Goal: Task Accomplishment & Management: Manage account settings

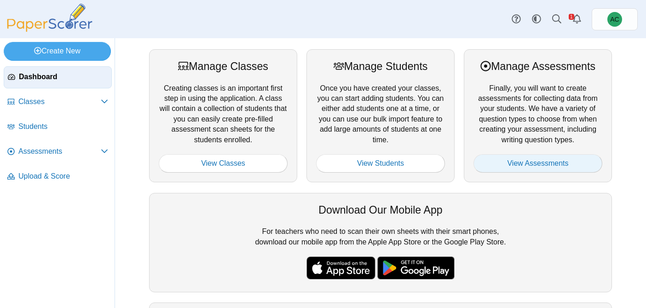
click at [514, 165] on link "View Assessments" at bounding box center [537, 163] width 129 height 18
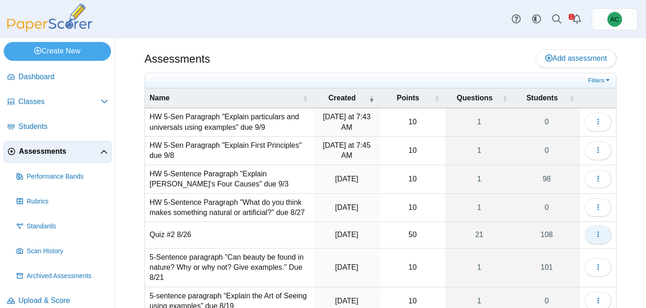
click at [597, 236] on icon "button" at bounding box center [597, 233] width 7 height 7
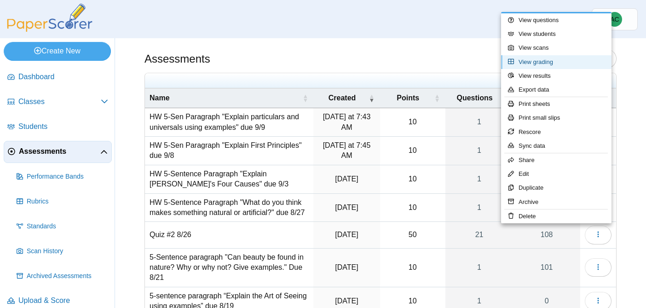
click at [541, 57] on link "View grading" at bounding box center [556, 62] width 110 height 14
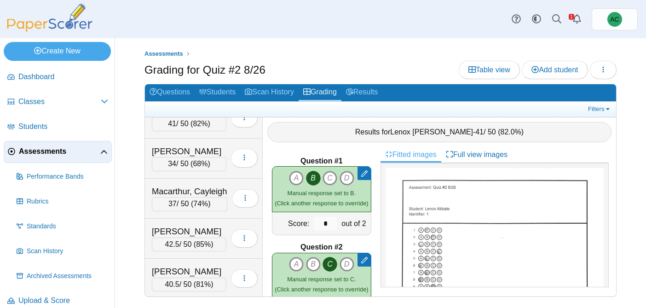
scroll to position [2478, 0]
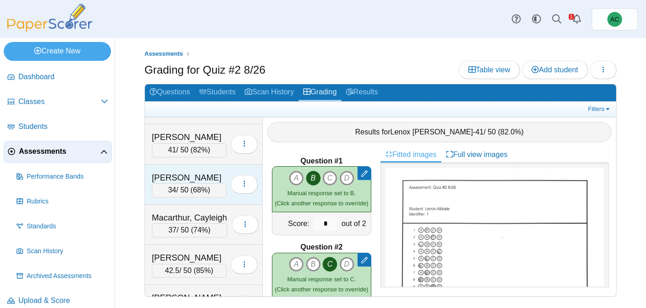
click at [190, 177] on div "Lynch, Wyatt" at bounding box center [189, 178] width 75 height 12
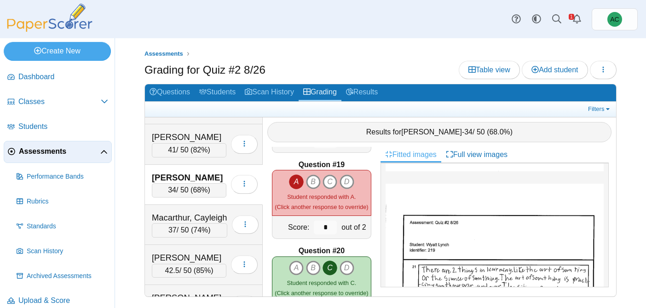
scroll to position [1546, 0]
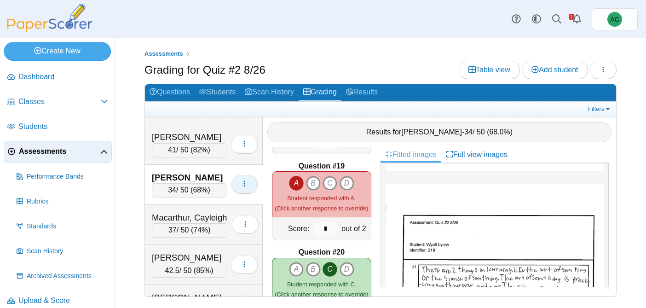
click at [242, 179] on button "button" at bounding box center [244, 184] width 27 height 18
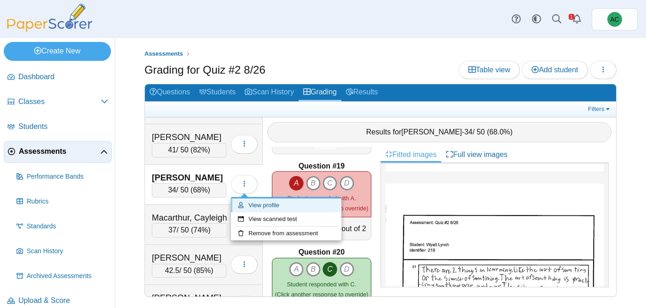
click at [261, 204] on link "View profile" at bounding box center [286, 205] width 110 height 14
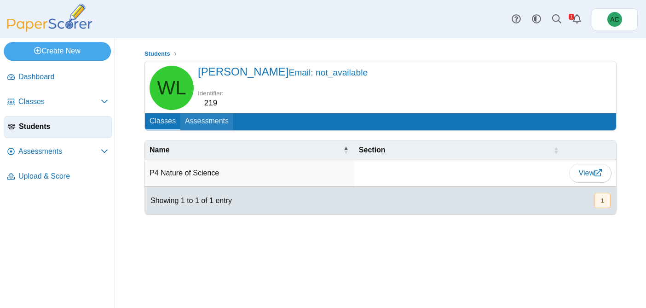
click at [203, 118] on link "Assessments" at bounding box center [206, 121] width 53 height 17
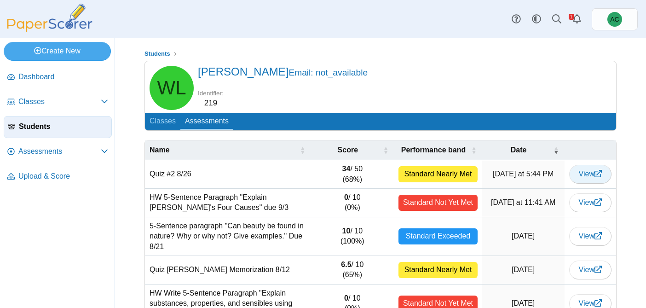
click at [596, 176] on icon at bounding box center [597, 173] width 7 height 7
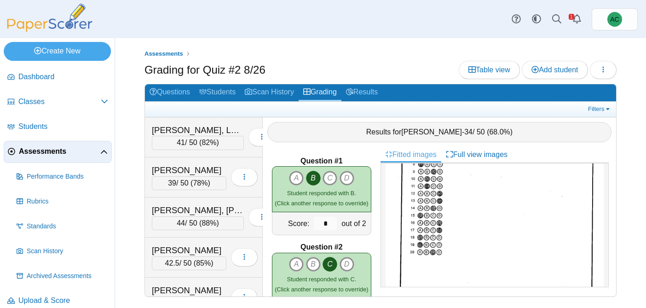
scroll to position [138, 0]
click at [368, 92] on link "Results" at bounding box center [361, 92] width 41 height 17
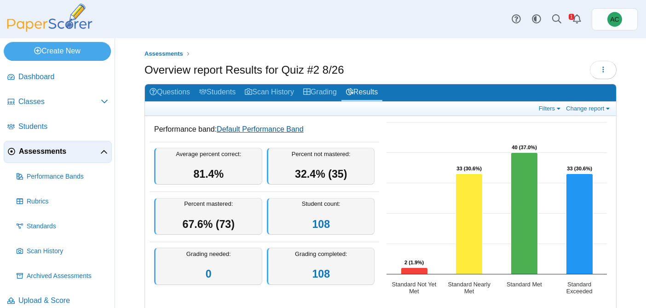
click at [285, 131] on link "Default Performance Band" at bounding box center [260, 129] width 87 height 8
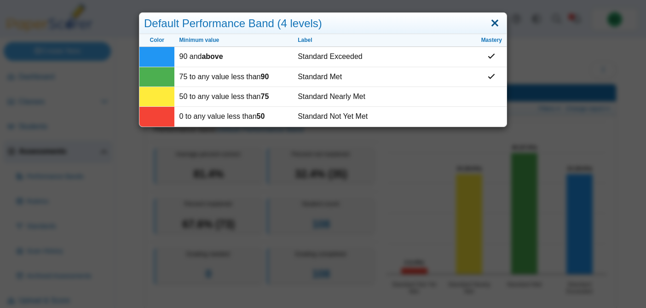
click at [494, 23] on link "Close" at bounding box center [495, 24] width 14 height 16
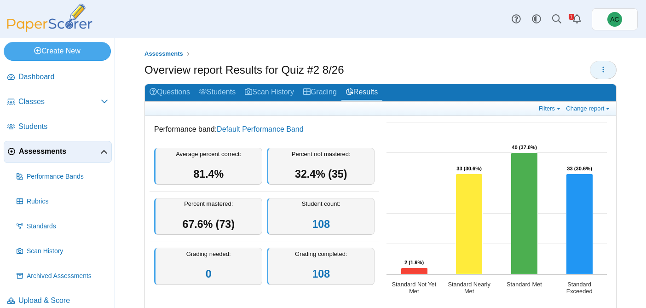
click at [608, 70] on button "button" at bounding box center [603, 70] width 27 height 18
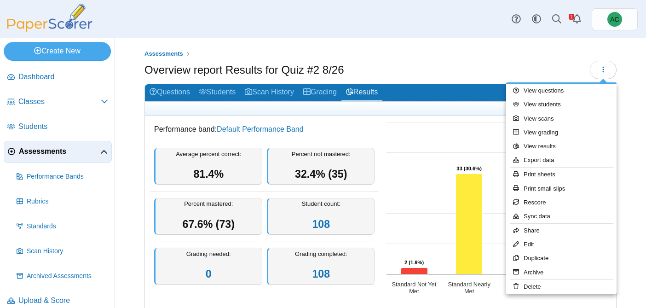
click at [452, 127] on rect "Interactive chart" at bounding box center [496, 209] width 229 height 184
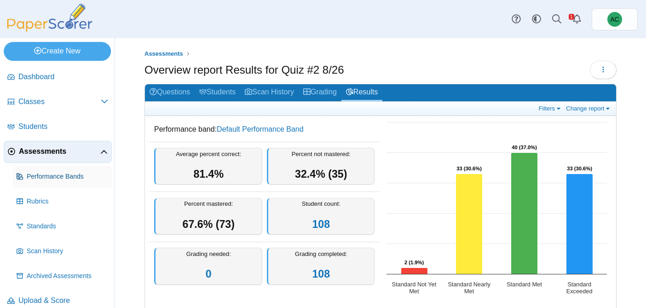
click at [52, 185] on link "Performance Bands" at bounding box center [62, 177] width 99 height 22
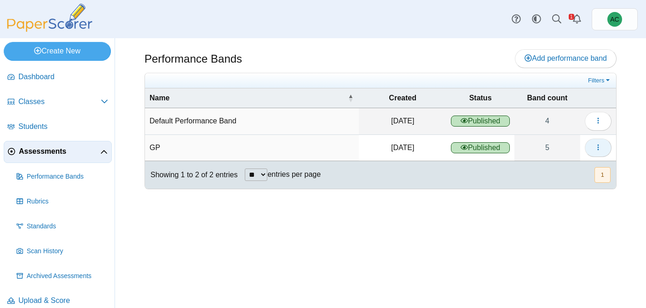
click at [598, 143] on icon "button" at bounding box center [597, 146] width 7 height 7
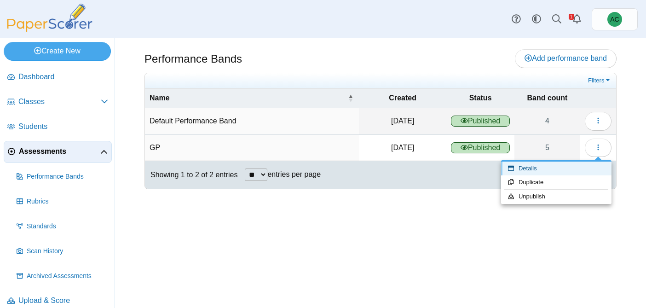
click at [530, 170] on link "Details" at bounding box center [556, 168] width 110 height 14
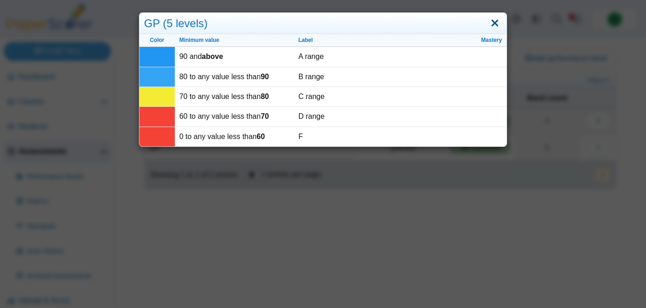
click at [496, 19] on link "Close" at bounding box center [495, 24] width 14 height 16
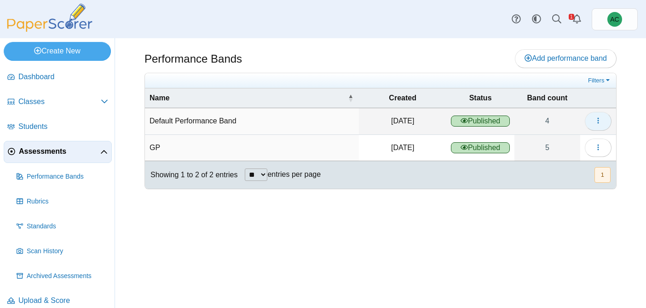
click at [598, 119] on icon "button" at bounding box center [597, 120] width 7 height 7
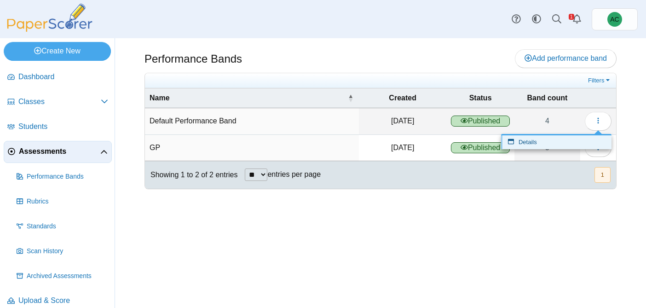
click at [517, 142] on icon at bounding box center [513, 141] width 11 height 6
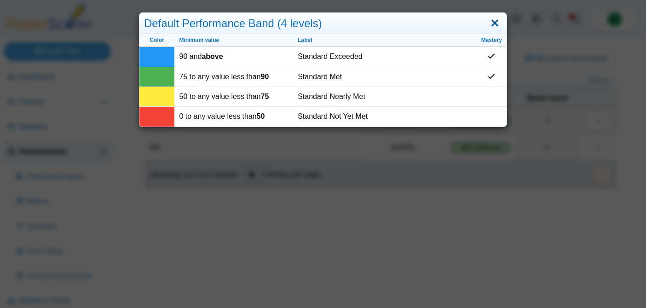
click at [493, 20] on link "Close" at bounding box center [495, 24] width 14 height 16
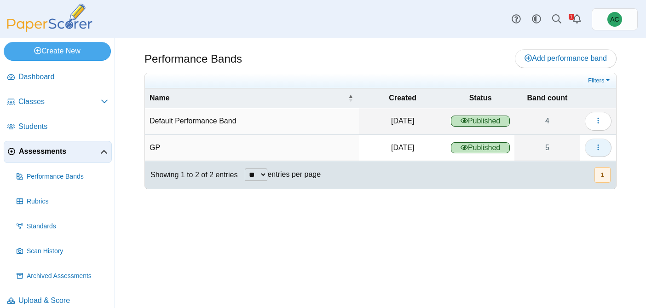
click at [591, 141] on button "button" at bounding box center [598, 147] width 27 height 18
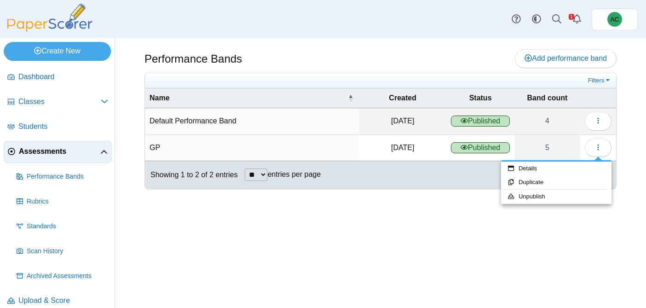
click at [369, 269] on div "Performance Bands Add performance band" at bounding box center [380, 173] width 531 height 270
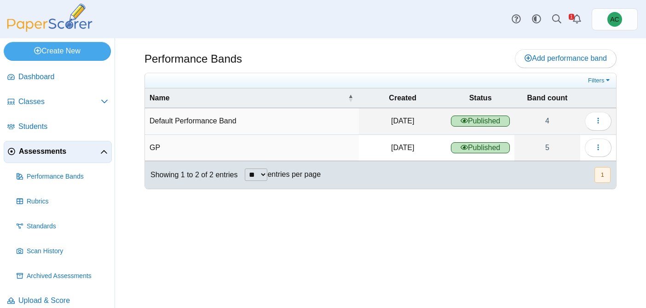
click at [31, 150] on span "Assessments" at bounding box center [59, 151] width 81 height 10
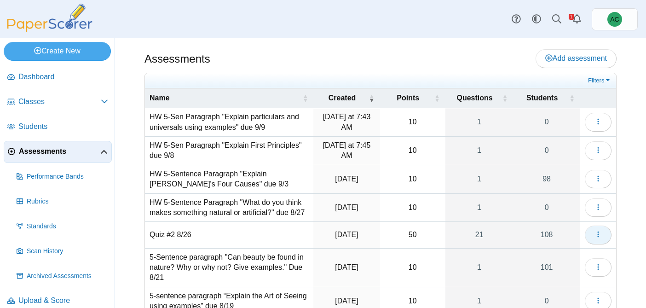
click at [596, 231] on icon "button" at bounding box center [597, 233] width 7 height 7
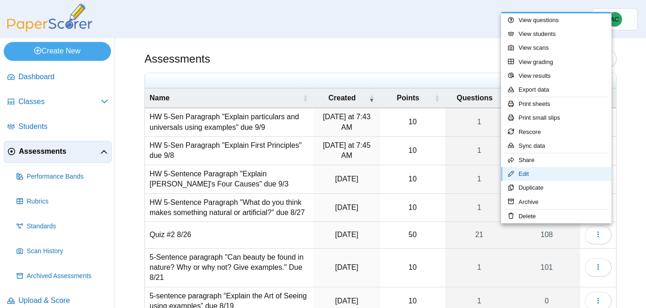
click at [526, 175] on link "Edit" at bounding box center [556, 174] width 110 height 14
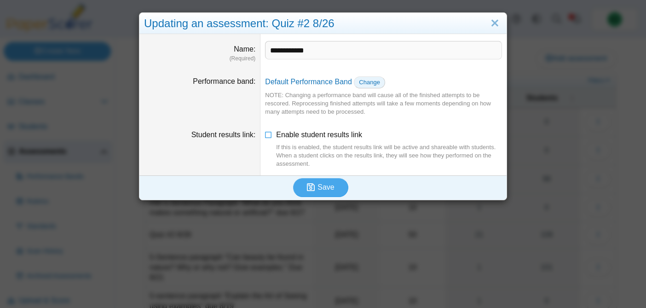
click at [367, 80] on span "Change" at bounding box center [369, 82] width 21 height 7
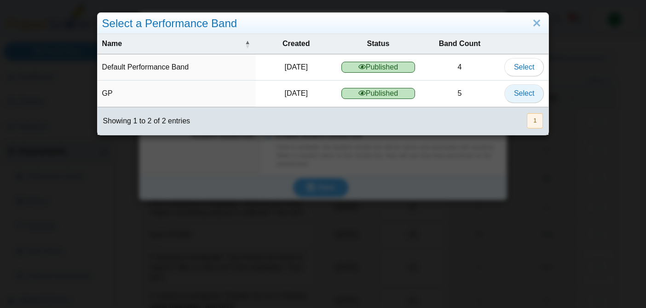
click at [526, 92] on span "Select" at bounding box center [524, 93] width 20 height 8
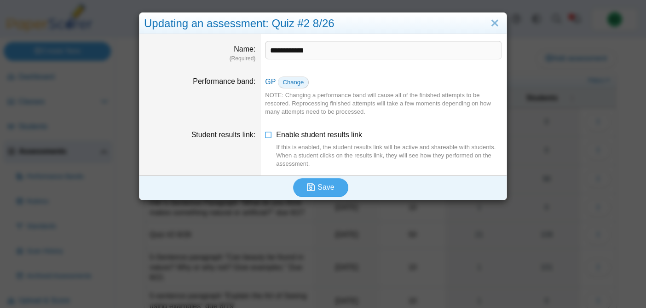
click at [298, 83] on span "Change" at bounding box center [293, 82] width 21 height 7
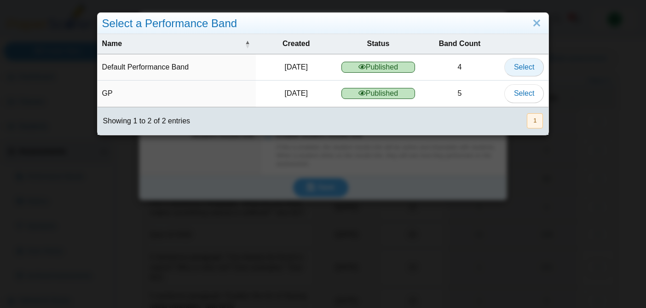
click at [517, 67] on span "Select" at bounding box center [524, 67] width 20 height 8
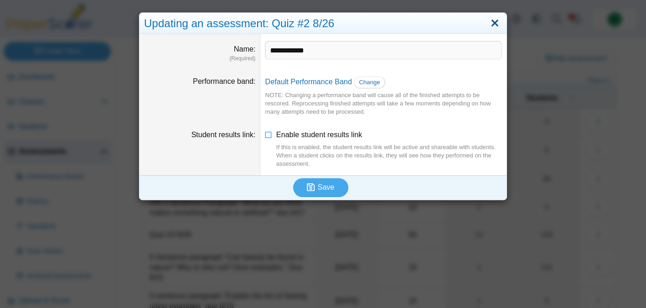
click at [498, 25] on link "Close" at bounding box center [495, 24] width 14 height 16
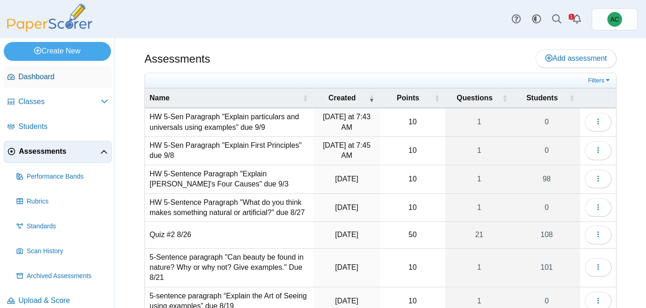
click at [34, 81] on span "Dashboard" at bounding box center [63, 77] width 90 height 10
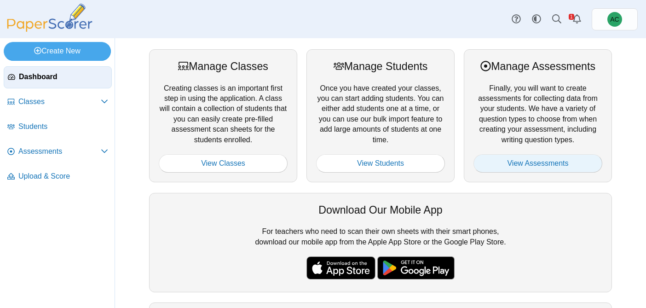
click at [529, 166] on link "View Assessments" at bounding box center [537, 163] width 129 height 18
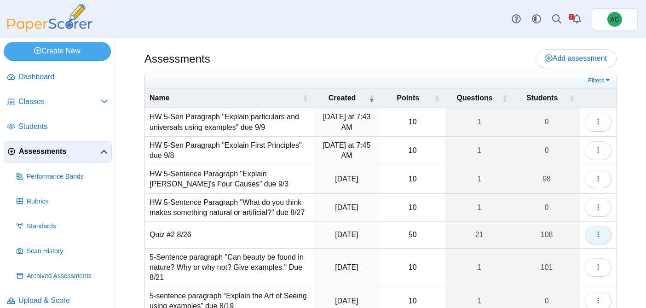
click at [603, 238] on button "button" at bounding box center [598, 234] width 27 height 18
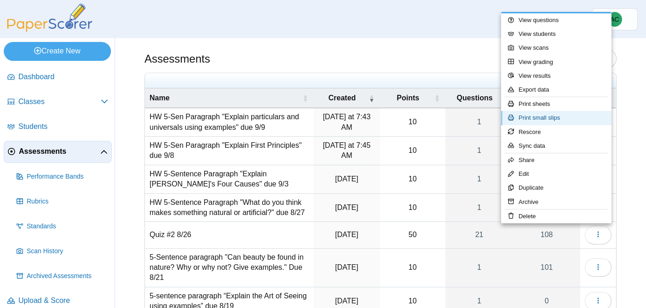
click at [545, 116] on link "Print small slips" at bounding box center [556, 118] width 110 height 14
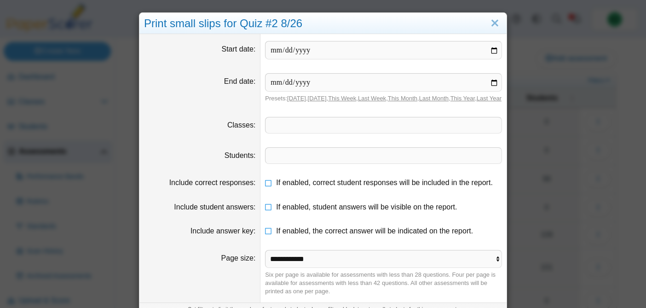
scroll to position [46, 0]
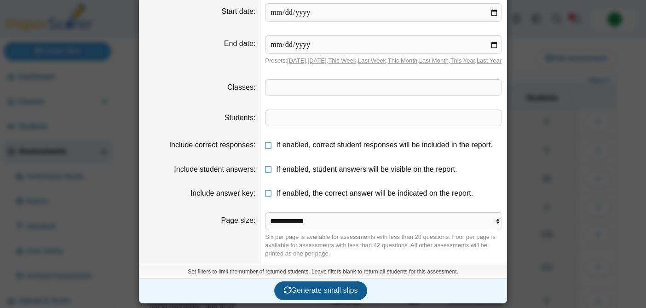
click at [308, 287] on span "Generate small slips" at bounding box center [321, 290] width 74 height 8
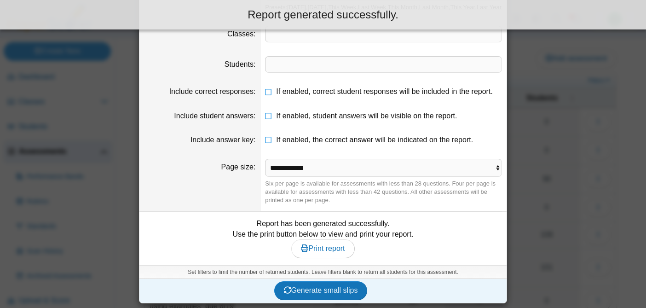
scroll to position [99, 0]
click at [312, 252] on span "Print report" at bounding box center [323, 248] width 44 height 8
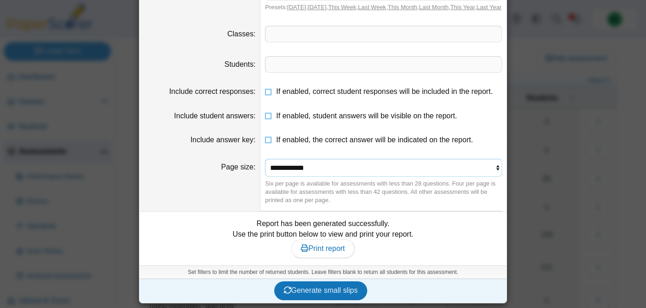
click at [292, 174] on select "**********" at bounding box center [383, 167] width 237 height 17
click at [265, 159] on select "**********" at bounding box center [383, 167] width 237 height 17
click at [315, 291] on span "Generate small slips" at bounding box center [321, 290] width 74 height 8
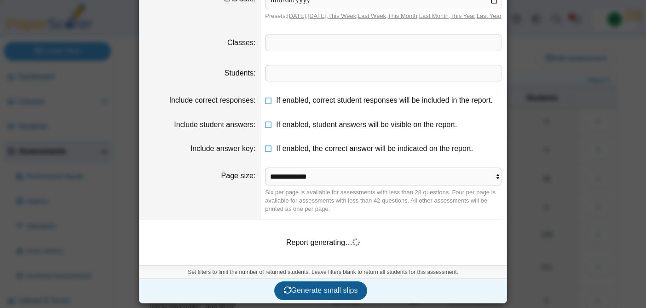
scroll to position [91, 0]
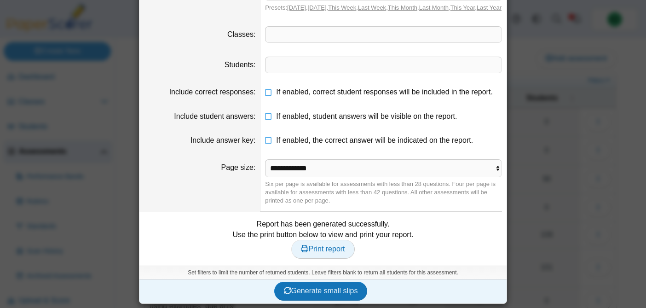
click at [321, 252] on span "Print report" at bounding box center [323, 249] width 44 height 8
click at [287, 176] on select "**********" at bounding box center [383, 167] width 237 height 17
select select "**********"
click at [265, 167] on select "**********" at bounding box center [383, 167] width 237 height 17
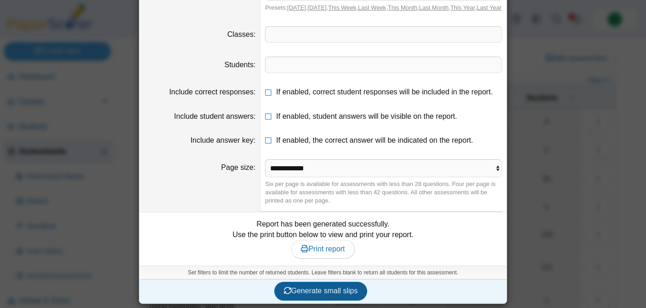
click at [327, 291] on button "Generate small slips" at bounding box center [320, 290] width 93 height 18
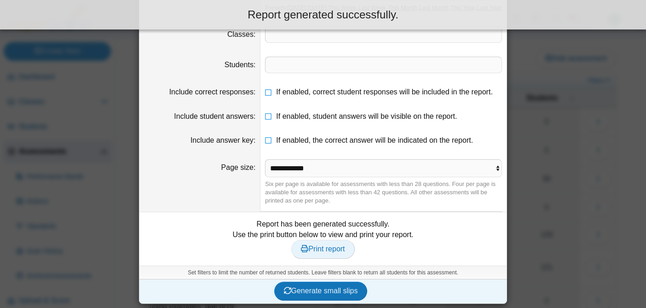
click at [316, 252] on link "Print report" at bounding box center [322, 249] width 63 height 18
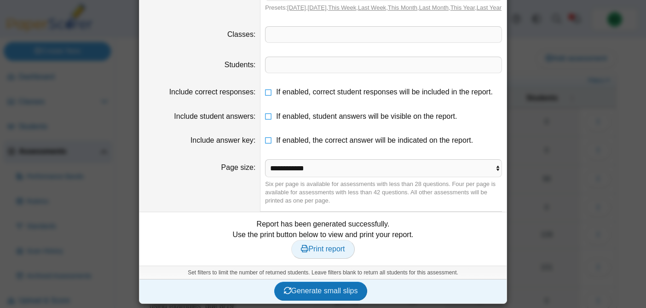
scroll to position [0, 0]
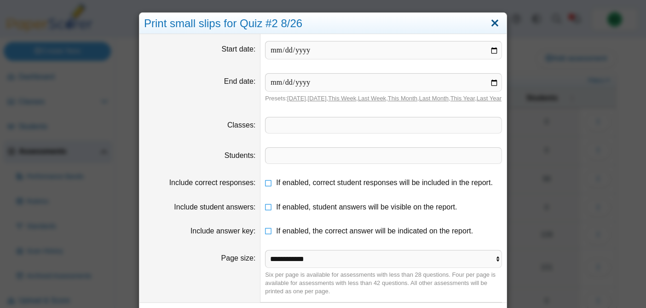
click at [493, 22] on link "Close" at bounding box center [495, 24] width 14 height 16
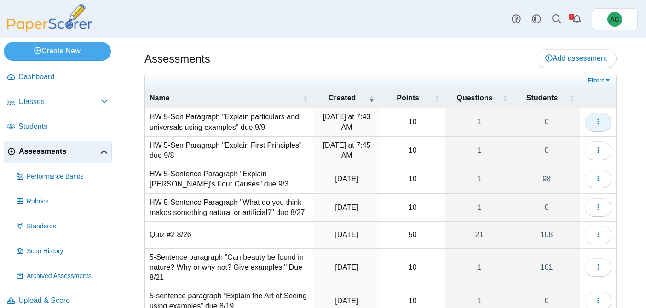
click at [595, 121] on icon "button" at bounding box center [597, 121] width 7 height 7
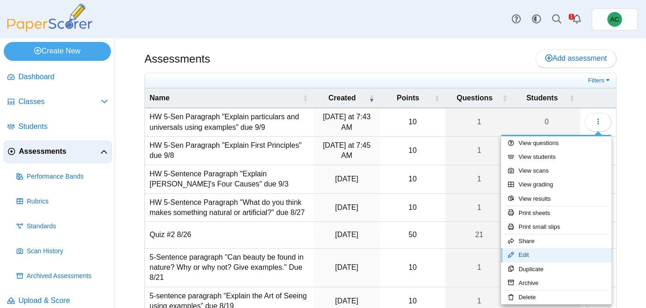
click at [529, 255] on link "Edit" at bounding box center [556, 255] width 110 height 14
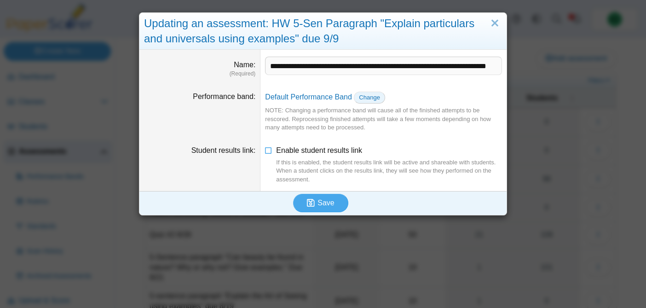
click at [372, 98] on span "Change" at bounding box center [369, 97] width 21 height 7
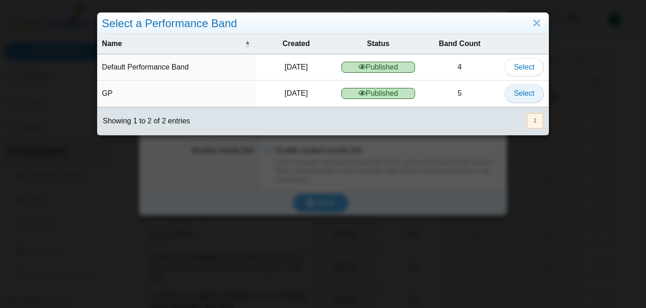
click at [520, 98] on button "Select" at bounding box center [524, 93] width 40 height 18
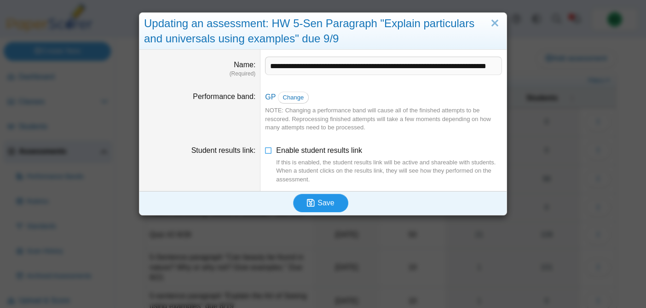
click at [329, 207] on button "Save" at bounding box center [320, 203] width 55 height 18
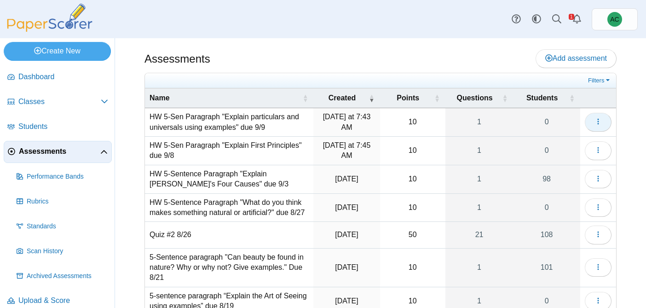
click at [591, 115] on button "button" at bounding box center [598, 122] width 27 height 18
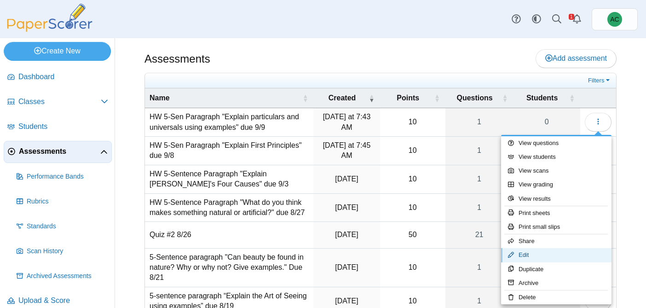
click at [528, 252] on link "Edit" at bounding box center [556, 255] width 110 height 14
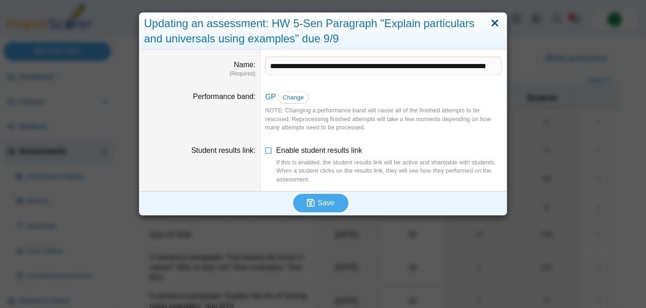
click at [495, 23] on link "Close" at bounding box center [495, 24] width 14 height 16
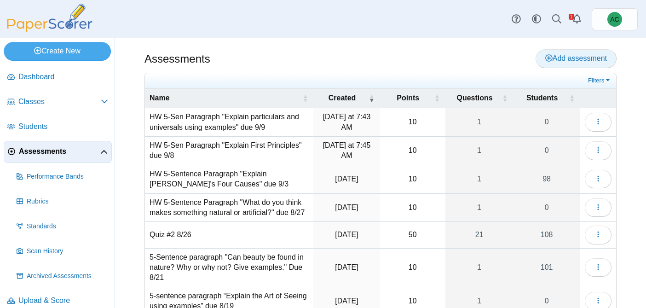
click at [550, 63] on link "Add assessment" at bounding box center [575, 58] width 81 height 18
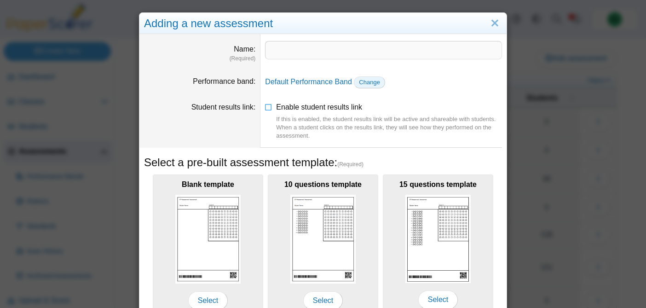
click at [373, 84] on span "Change" at bounding box center [369, 82] width 21 height 7
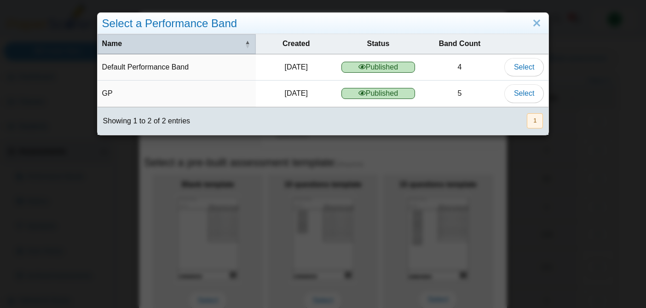
click at [247, 42] on span "\a Name\a : Activate to invert sorting" at bounding box center [248, 43] width 6 height 19
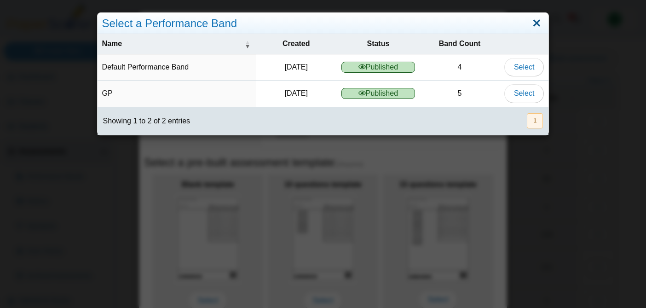
click at [533, 22] on link "Close" at bounding box center [537, 24] width 14 height 16
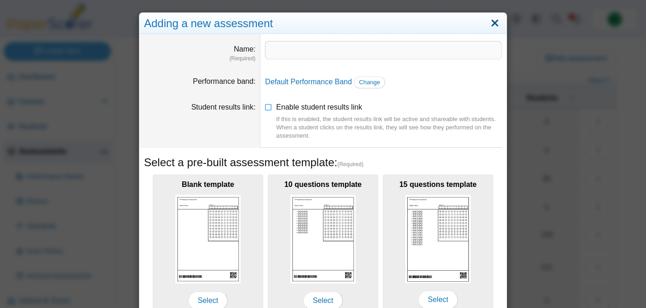
click at [495, 22] on link "Close" at bounding box center [495, 24] width 14 height 16
